Goal: Transaction & Acquisition: Subscribe to service/newsletter

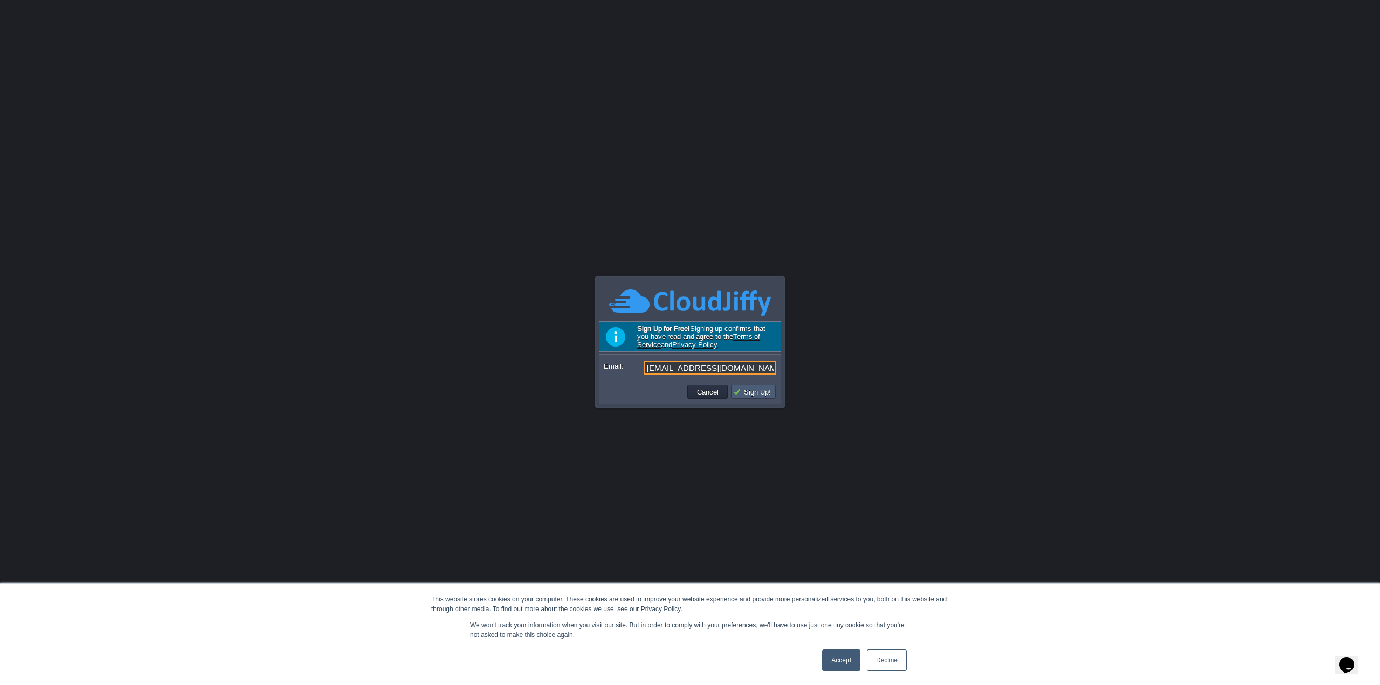
type input "[EMAIL_ADDRESS][DOMAIN_NAME]"
click at [755, 392] on button "Sign Up!" at bounding box center [754, 392] width 42 height 10
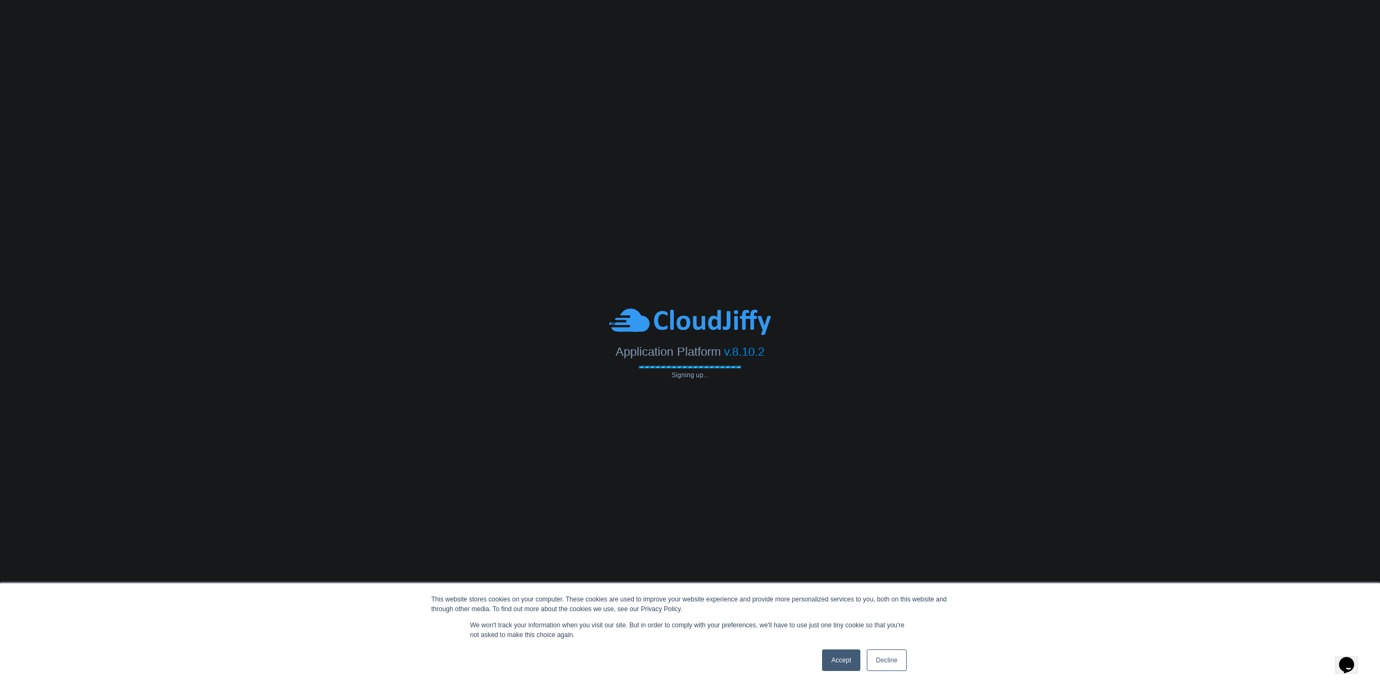
click at [837, 658] on link "Accept" at bounding box center [841, 661] width 38 height 22
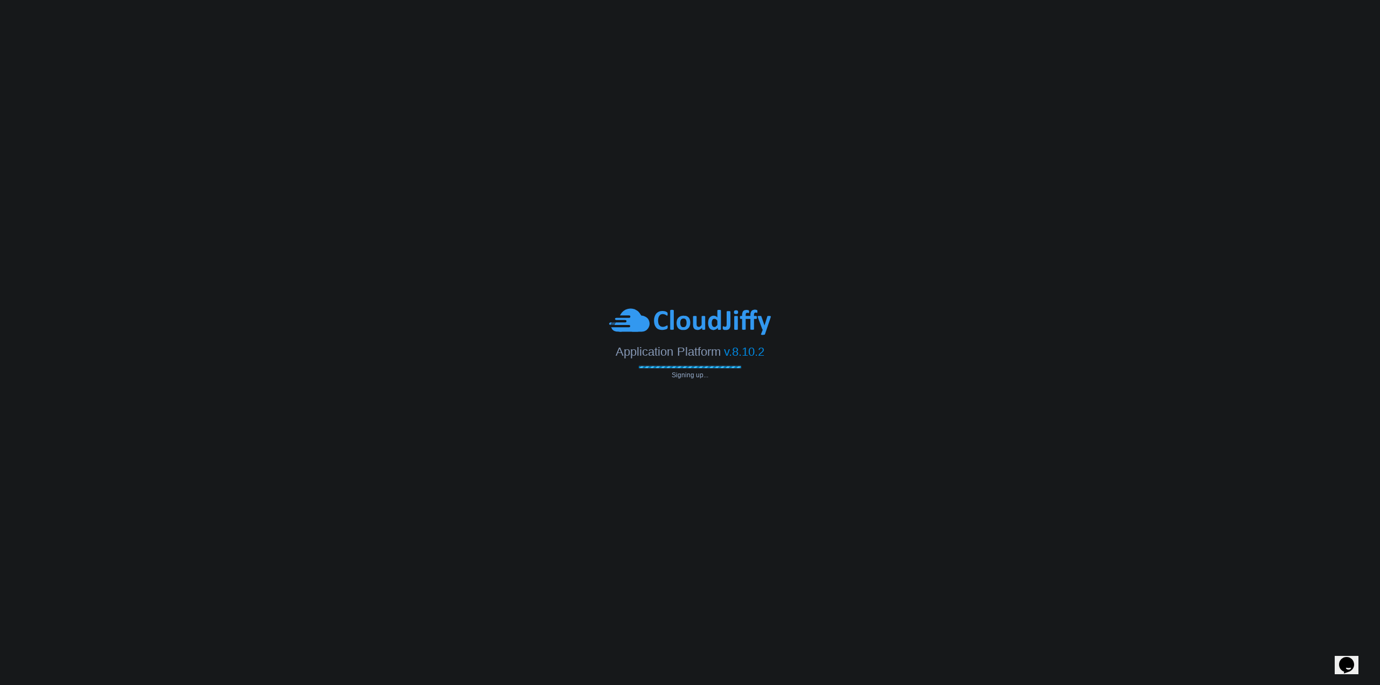
type input "[EMAIL_ADDRESS][DOMAIN_NAME]"
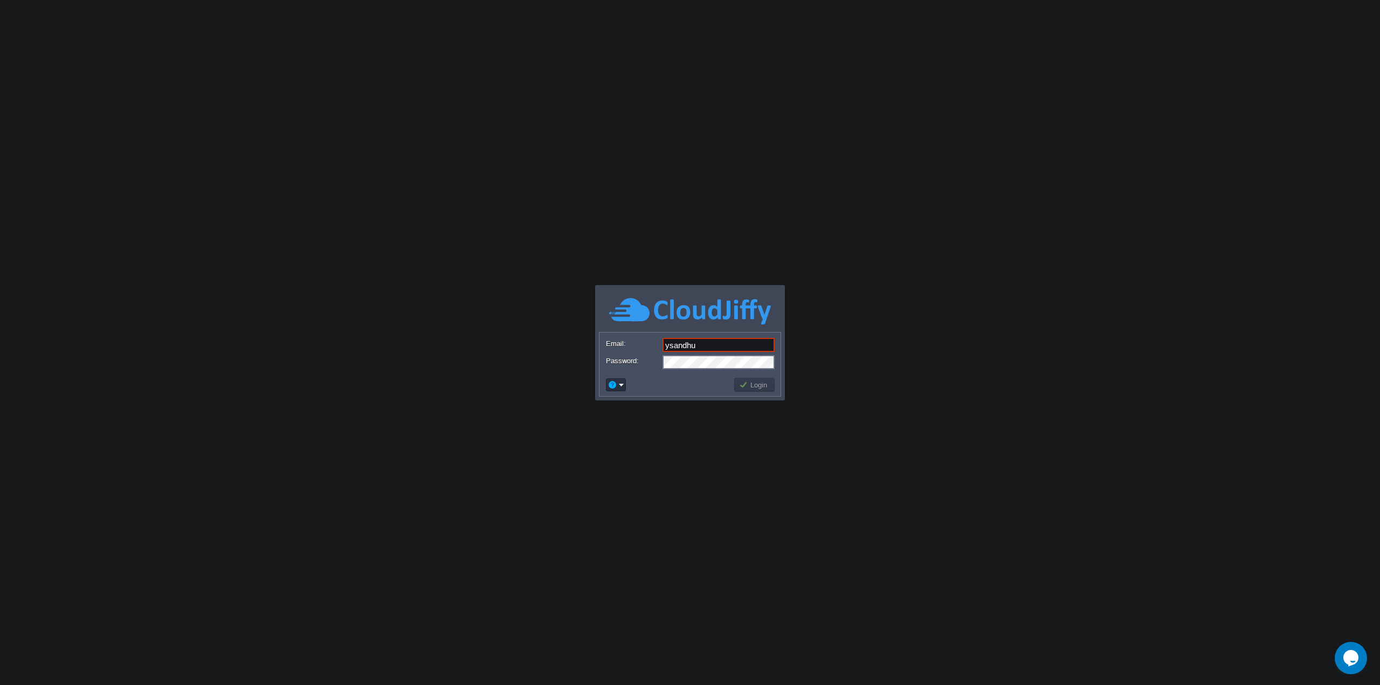
type input "[EMAIL_ADDRESS][DOMAIN_NAME]"
click at [761, 382] on button "Login" at bounding box center [754, 385] width 31 height 10
